Goal: Navigation & Orientation: Understand site structure

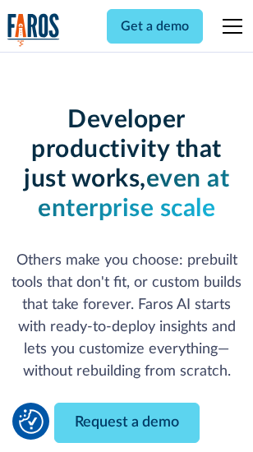
scroll to position [196, 0]
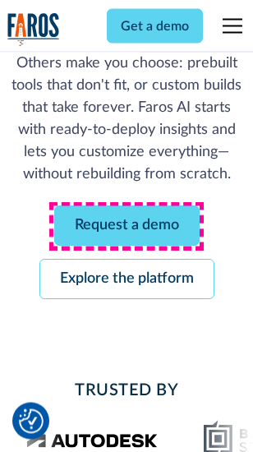
click at [127, 227] on link "Request a demo" at bounding box center [127, 226] width 146 height 40
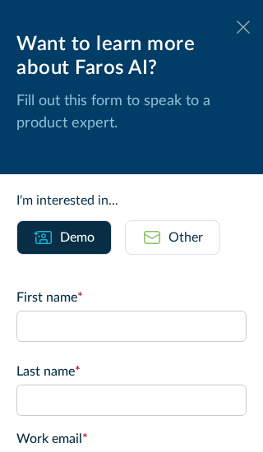
click at [237, 27] on icon at bounding box center [243, 27] width 13 height 12
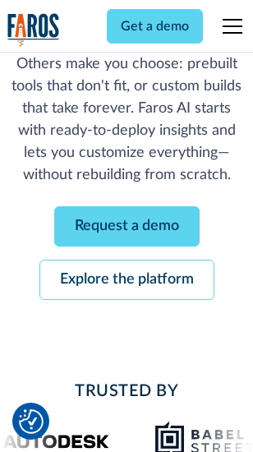
scroll to position [250, 0]
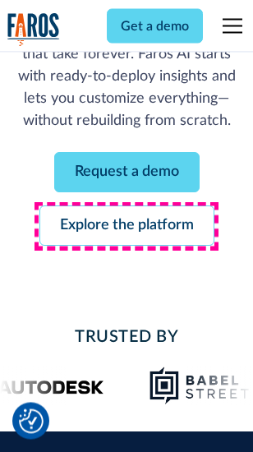
click at [127, 227] on link "Explore the platform" at bounding box center [126, 226] width 175 height 40
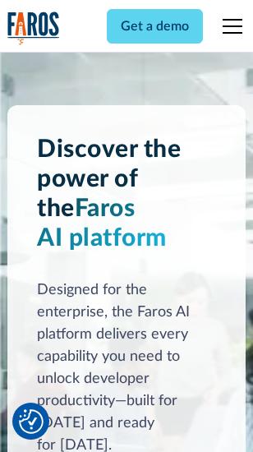
scroll to position [12525, 0]
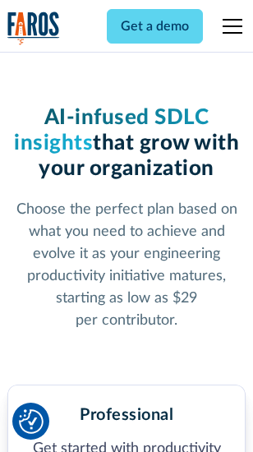
scroll to position [2606, 0]
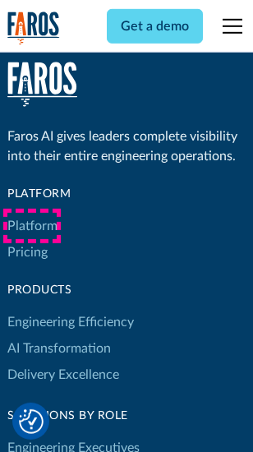
click at [32, 226] on link "Platform" at bounding box center [32, 226] width 50 height 26
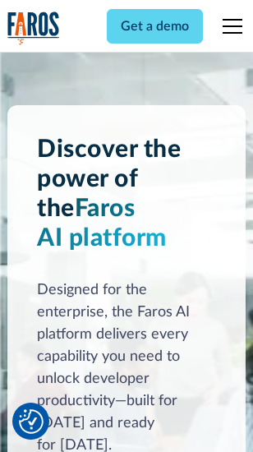
scroll to position [13053, 0]
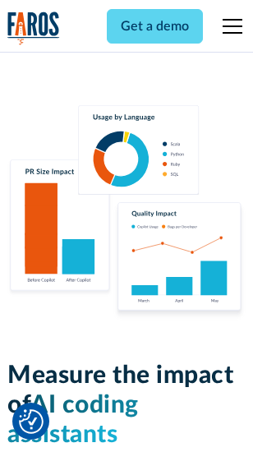
scroll to position [10265, 0]
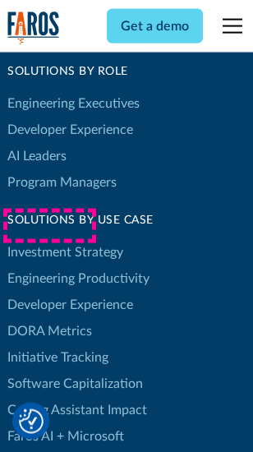
click at [49, 318] on link "DORA Metrics" at bounding box center [49, 331] width 85 height 26
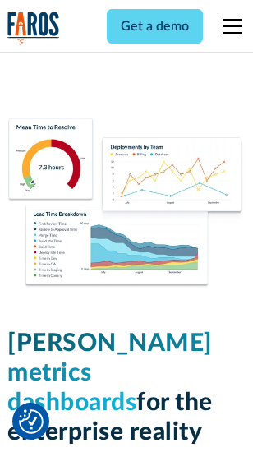
scroll to position [7280, 0]
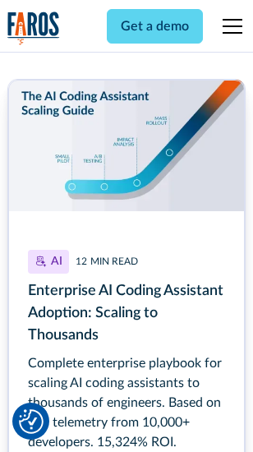
scroll to position [7489, 0]
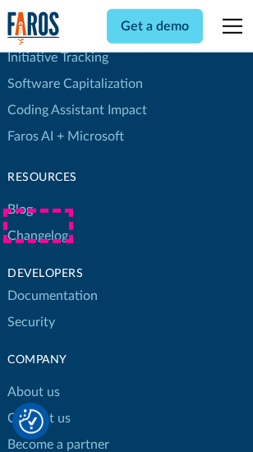
click at [38, 226] on link "Changelog" at bounding box center [37, 236] width 61 height 26
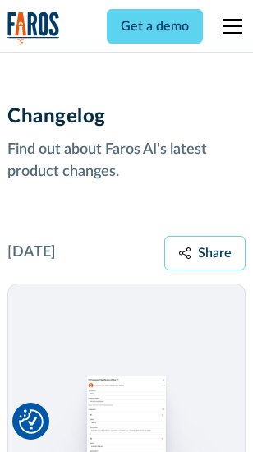
scroll to position [20162, 0]
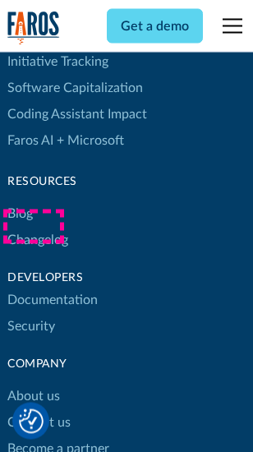
click at [33, 384] on link "About us" at bounding box center [33, 397] width 53 height 26
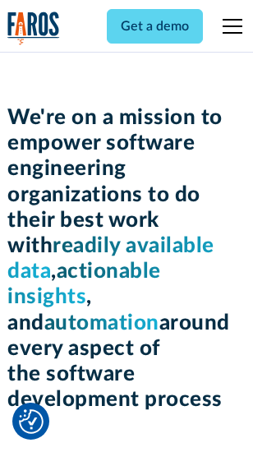
scroll to position [5686, 0]
